Goal: Task Accomplishment & Management: Manage account settings

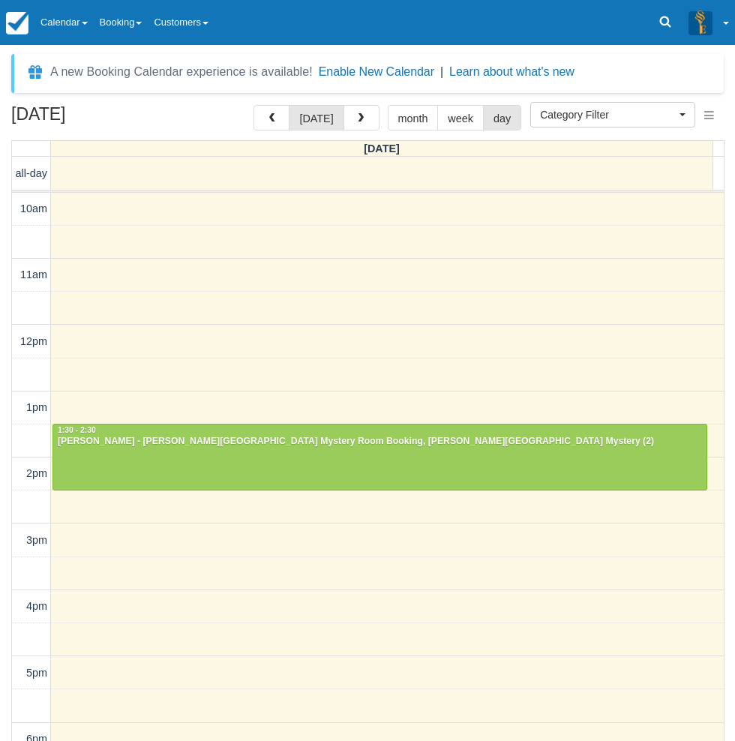
select select
click at [91, 23] on link "Calendar" at bounding box center [64, 22] width 59 height 45
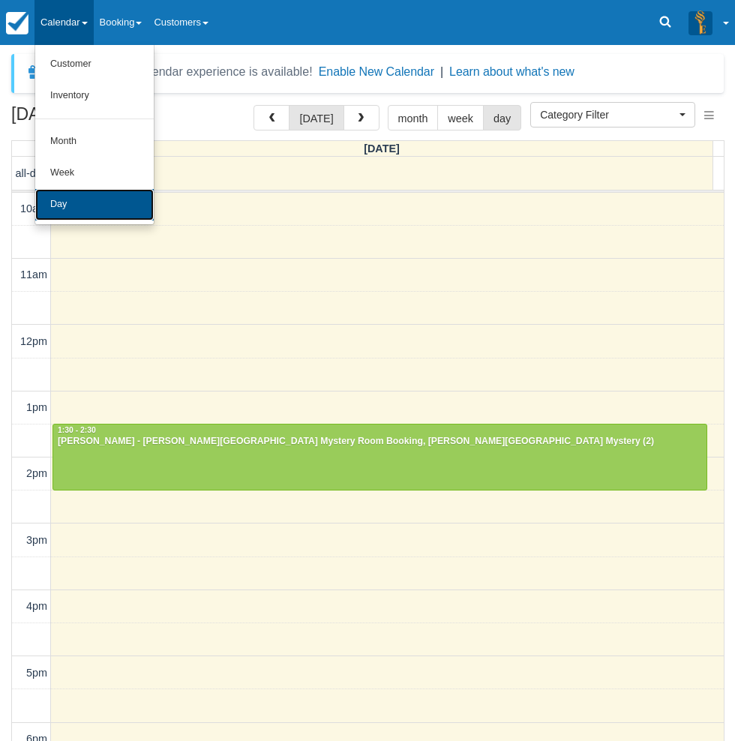
click at [70, 196] on link "Day" at bounding box center [94, 205] width 119 height 32
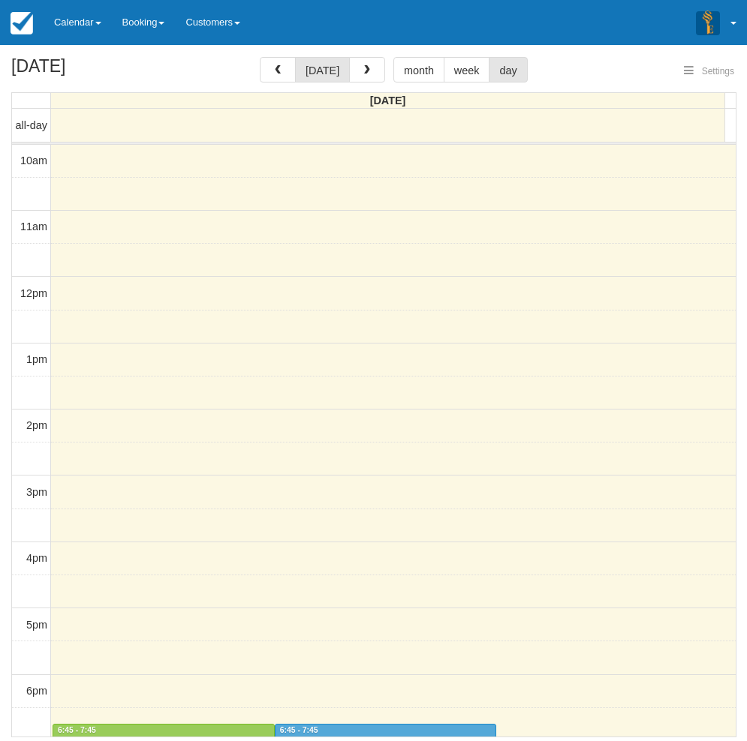
select select
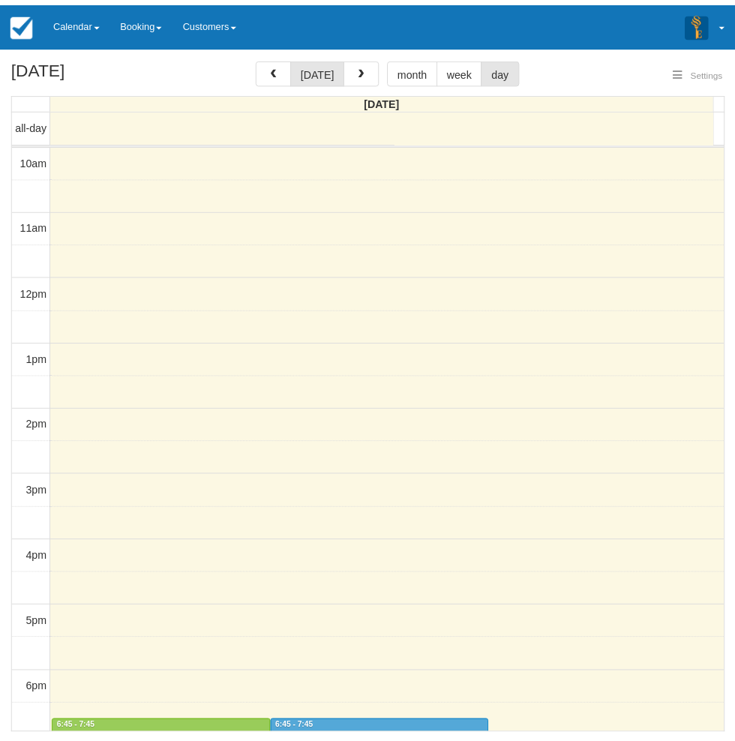
scroll to position [236, 0]
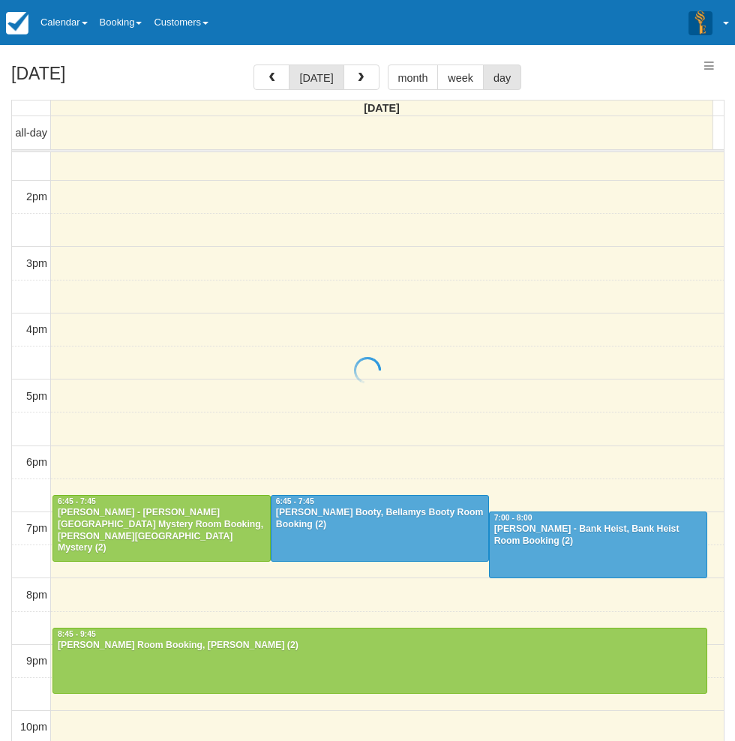
select select
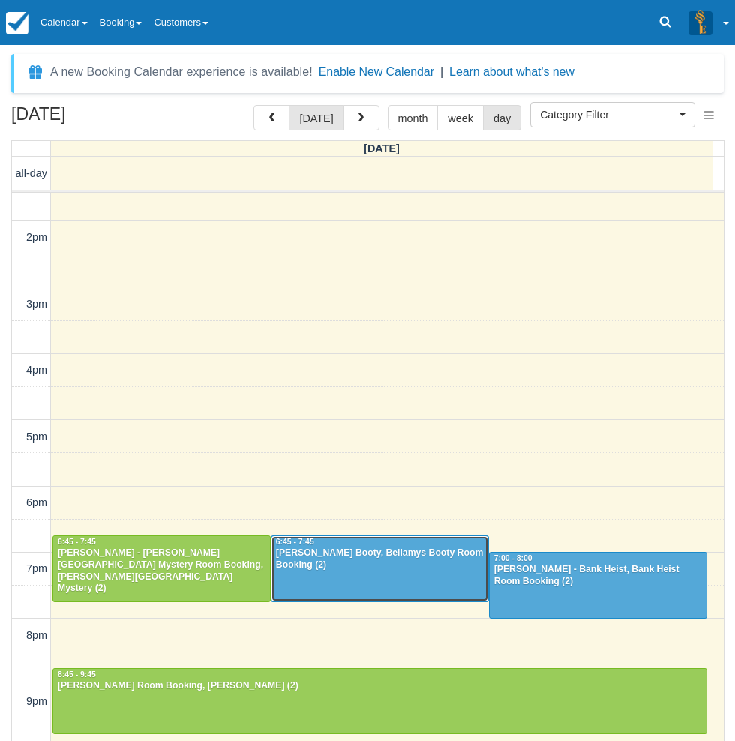
click at [349, 560] on div "Tim - Bellamys Booty, Bellamys Booty Room Booking (2)" at bounding box center [379, 560] width 209 height 24
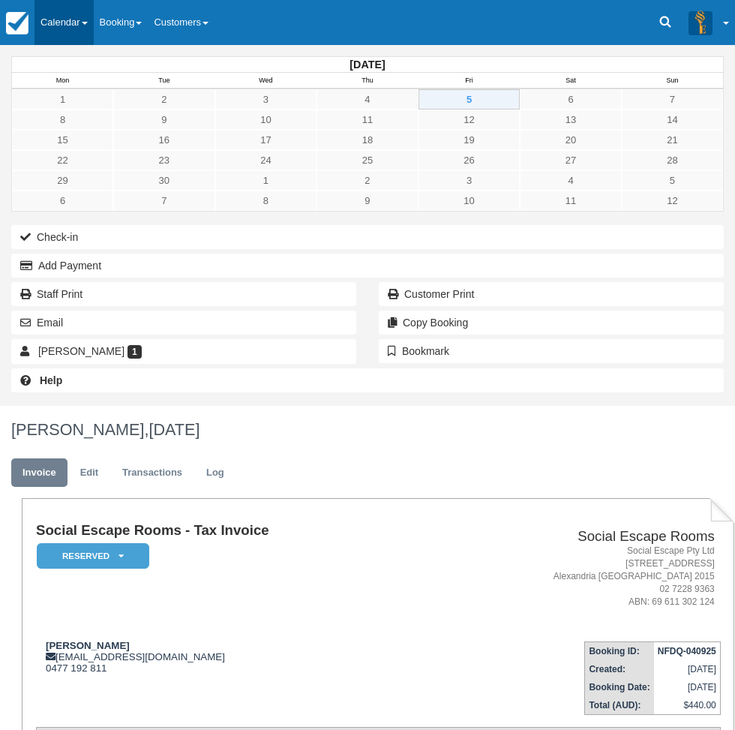
click at [80, 17] on link "Calendar" at bounding box center [64, 22] width 59 height 45
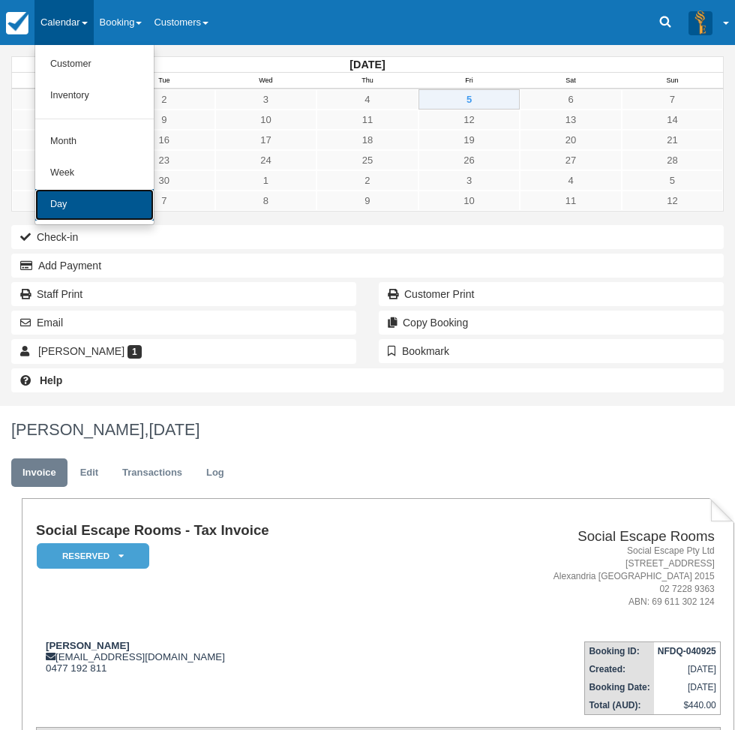
click at [81, 210] on link "Day" at bounding box center [94, 205] width 119 height 32
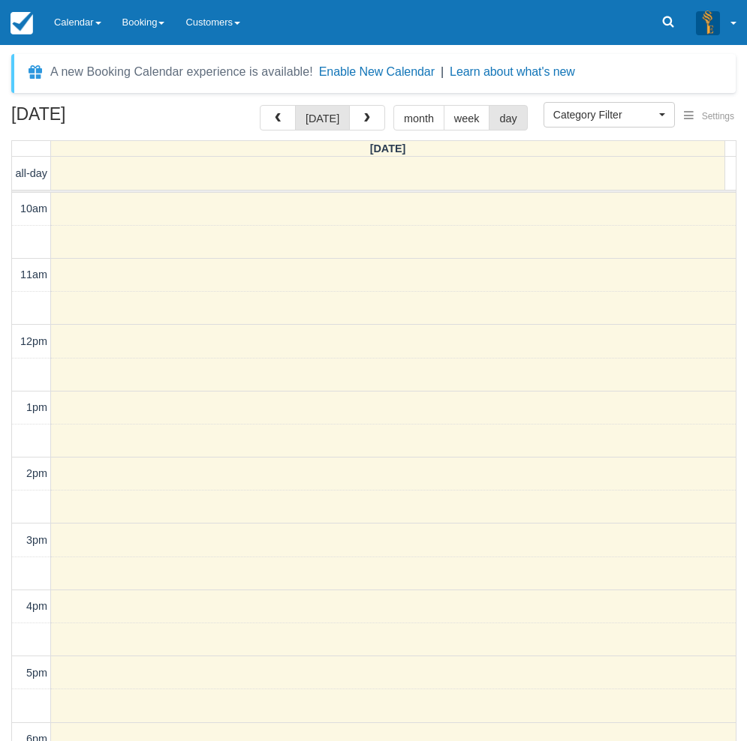
select select
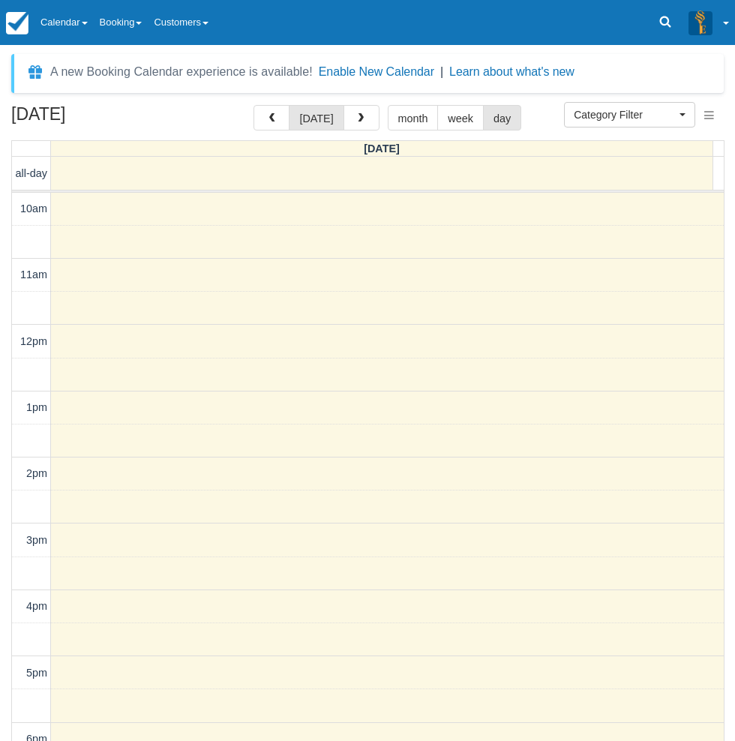
scroll to position [236, 0]
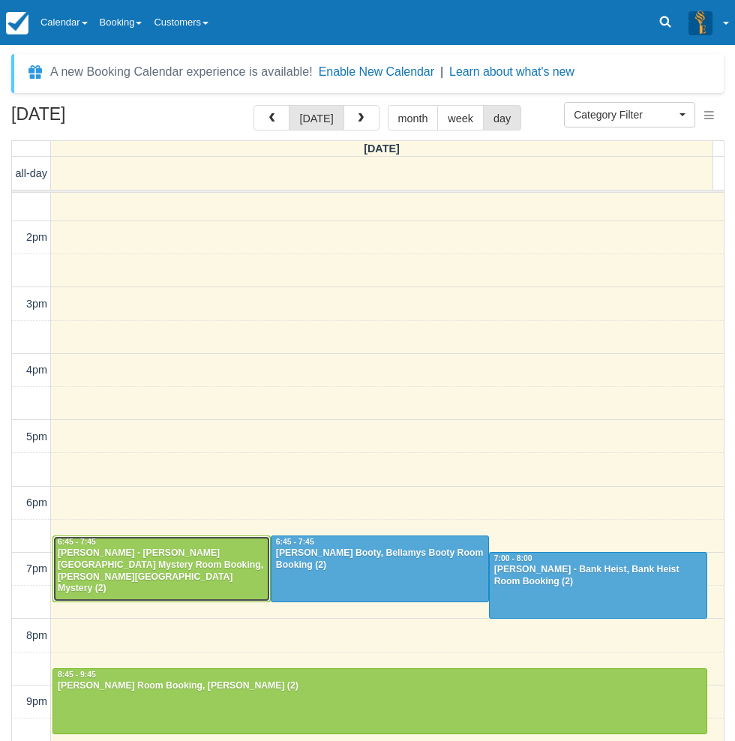
click at [72, 576] on div at bounding box center [161, 568] width 217 height 65
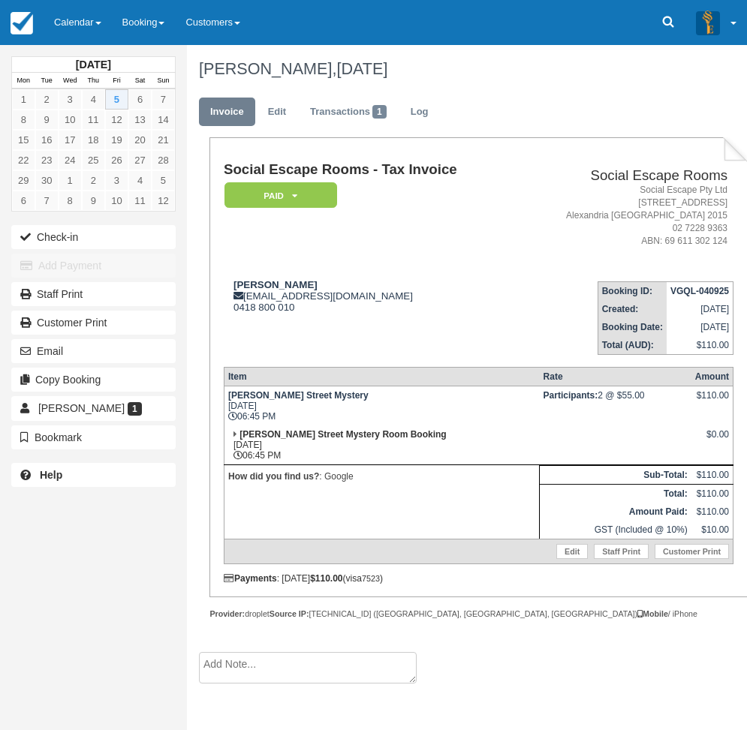
click at [80, 17] on link "Calendar" at bounding box center [78, 22] width 68 height 45
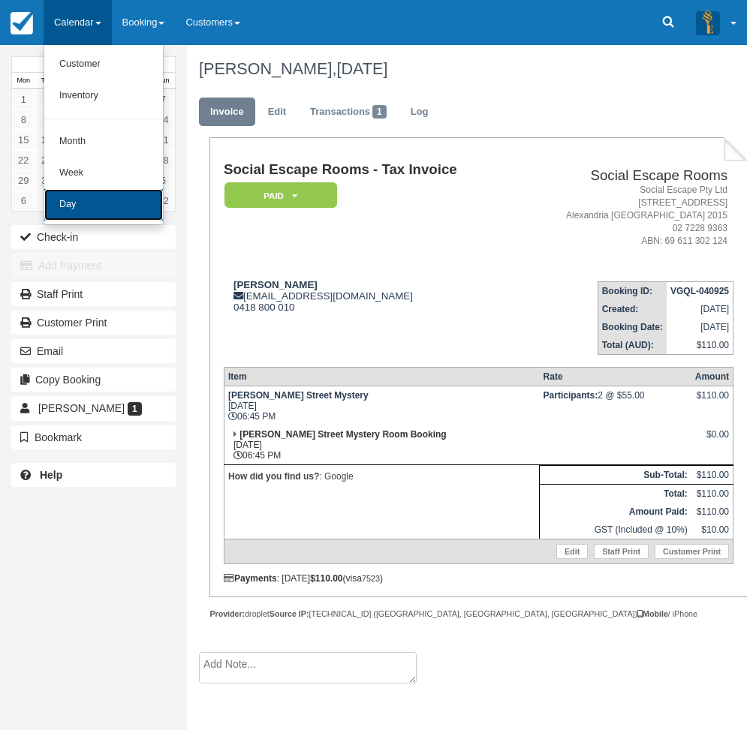
click at [79, 200] on link "Day" at bounding box center [103, 205] width 119 height 32
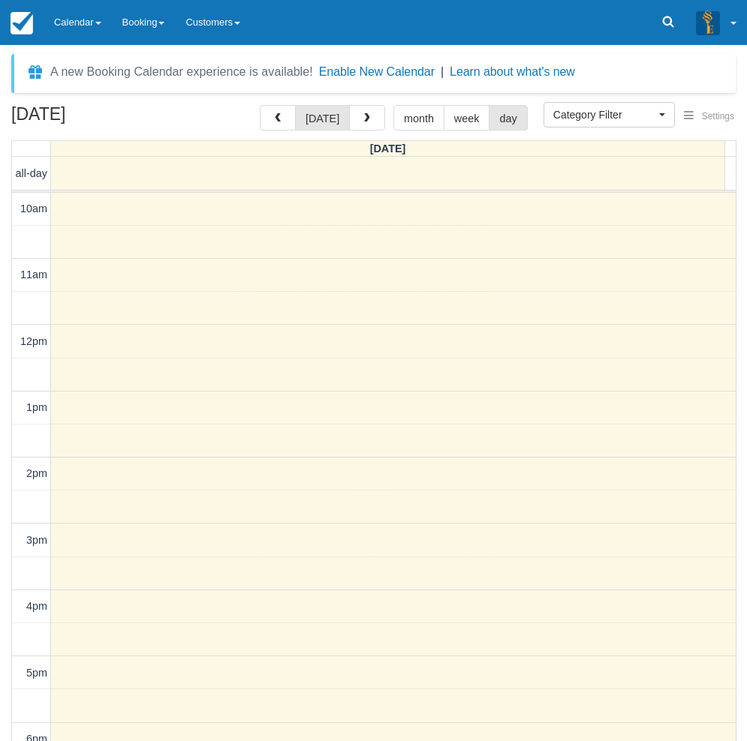
select select
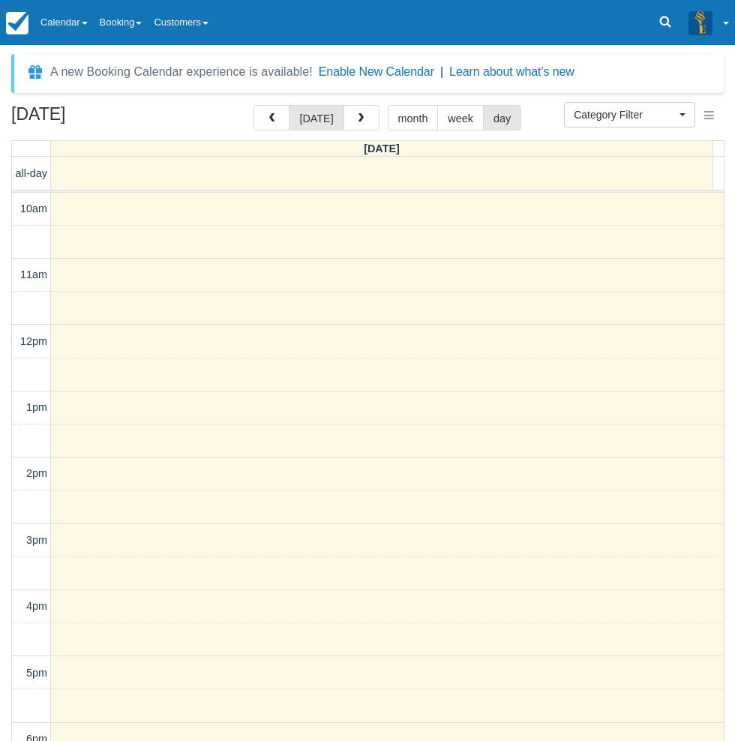
scroll to position [236, 0]
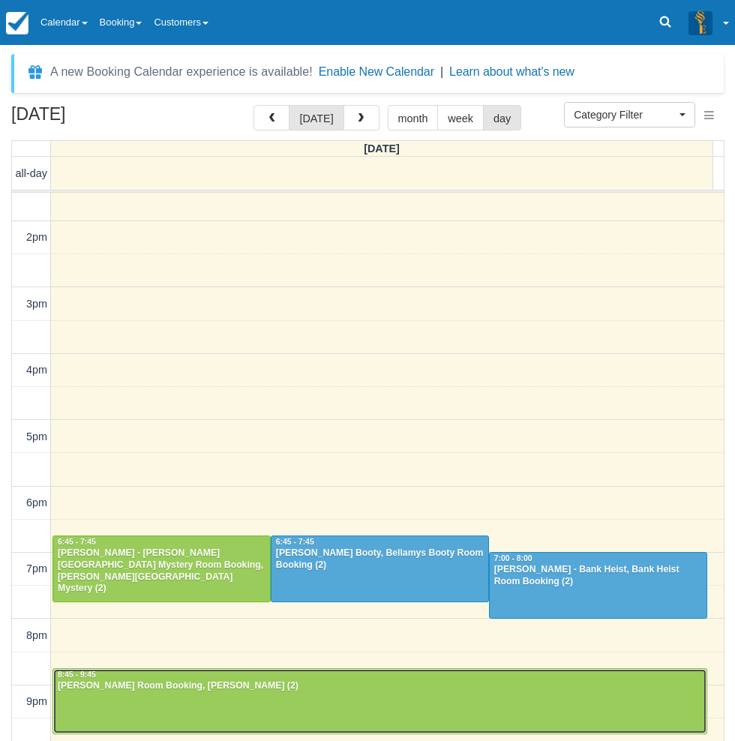
click at [214, 708] on div at bounding box center [380, 701] width 654 height 65
